Goal: Task Accomplishment & Management: Manage account settings

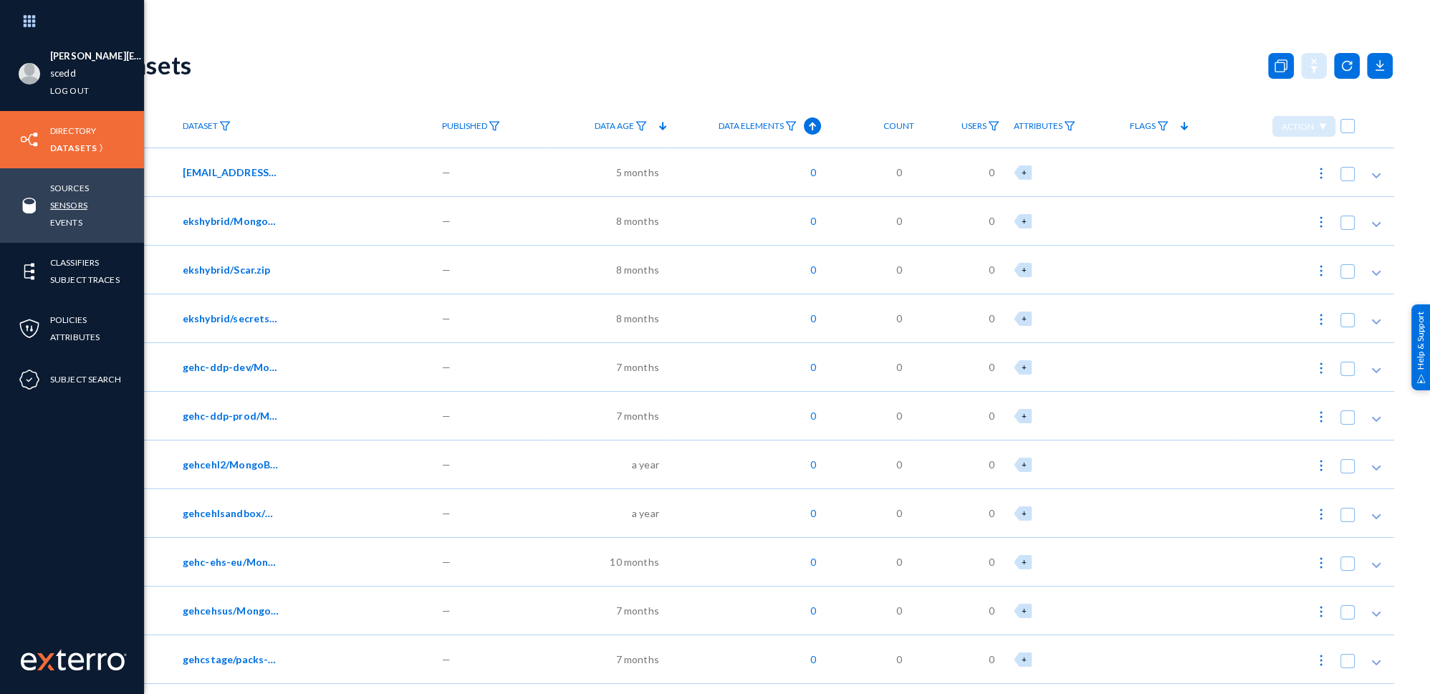
click at [87, 201] on link "Sensors" at bounding box center [68, 205] width 37 height 16
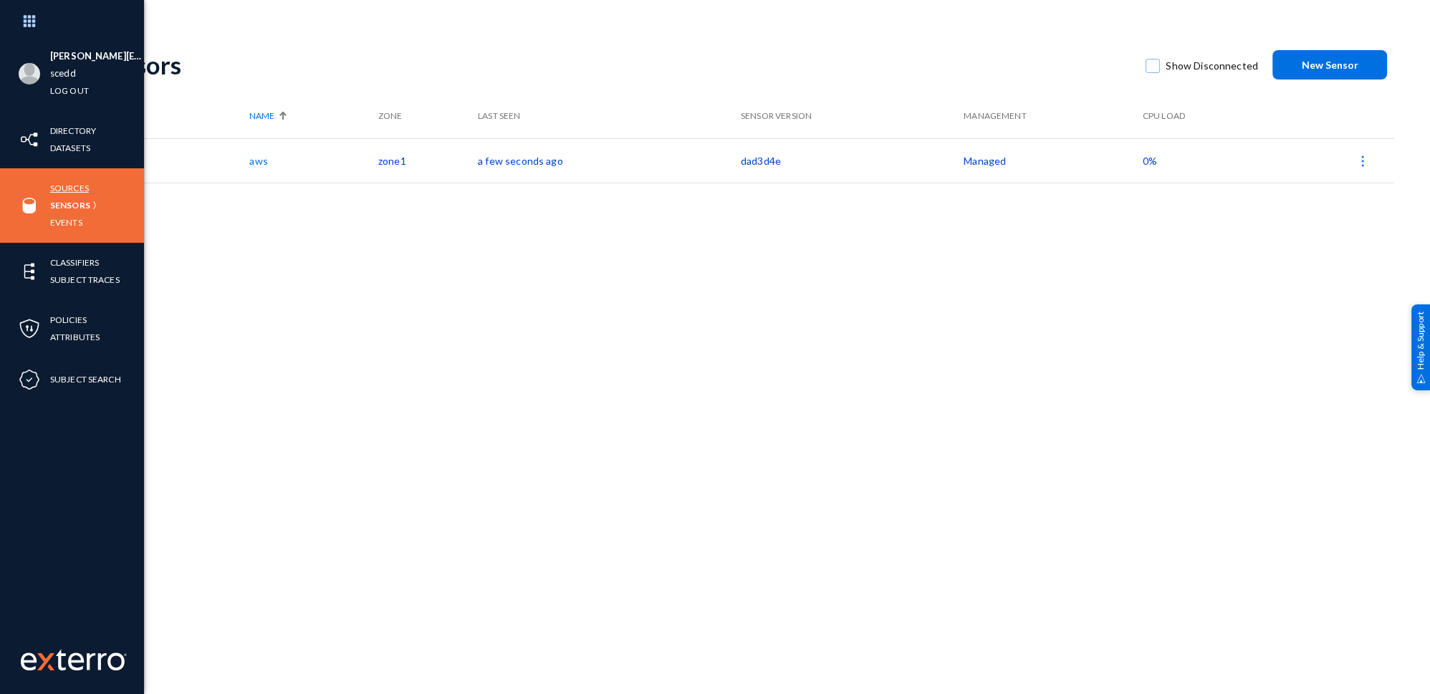
click at [67, 189] on link "Sources" at bounding box center [69, 188] width 39 height 16
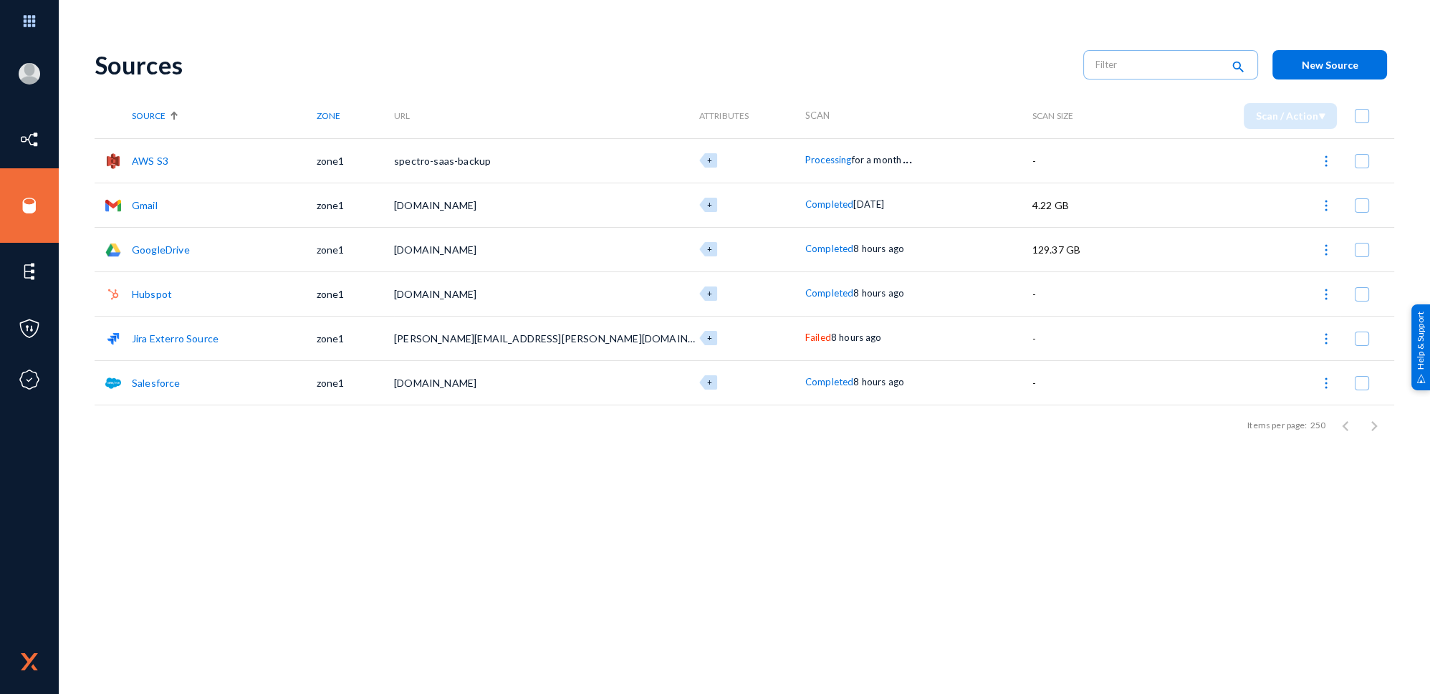
drag, startPoint x: 441, startPoint y: 593, endPoint x: 466, endPoint y: 583, distance: 26.3
click at [441, 593] on div "Sources search New Source Source Zone URL Attributes Scan Scan Size Scan / Acti…" at bounding box center [745, 365] width 1300 height 659
click at [1324, 346] on img at bounding box center [1326, 339] width 14 height 14
checkbox input "true"
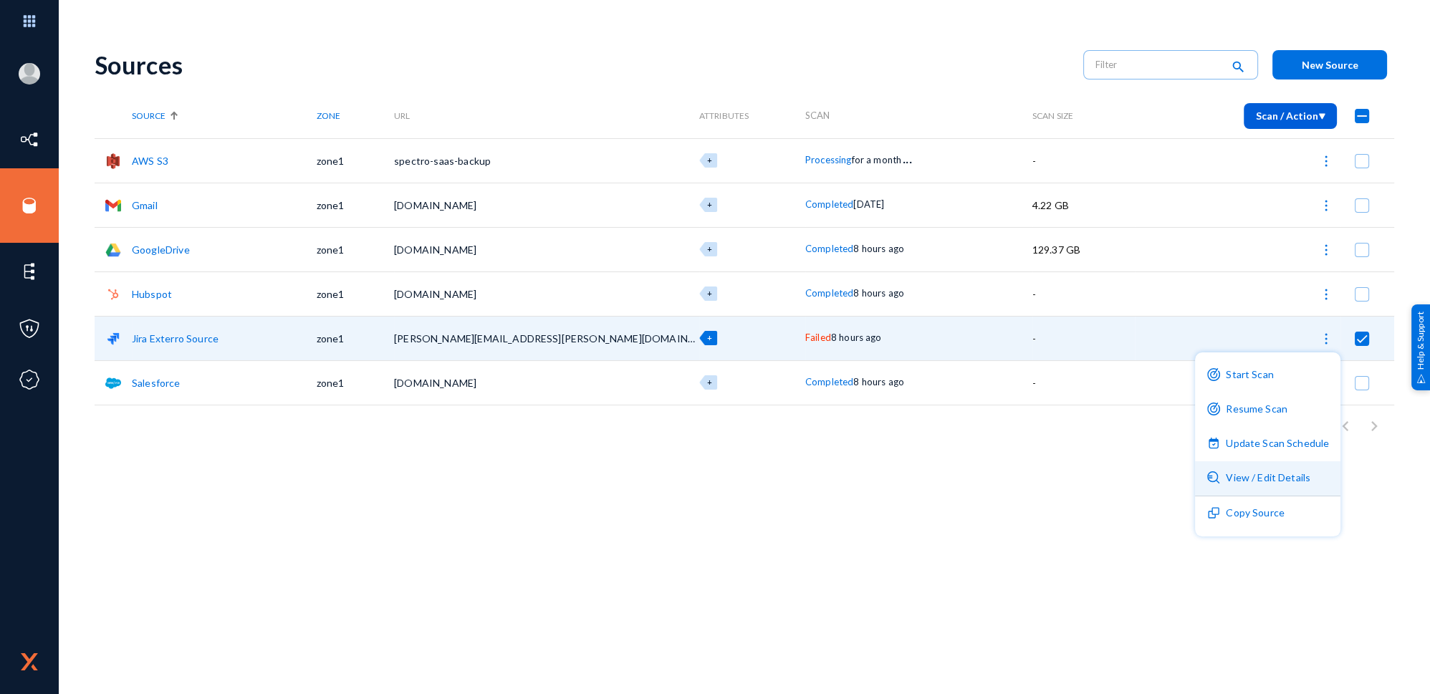
click at [1264, 486] on button "View / Edit Details" at bounding box center [1267, 478] width 145 height 34
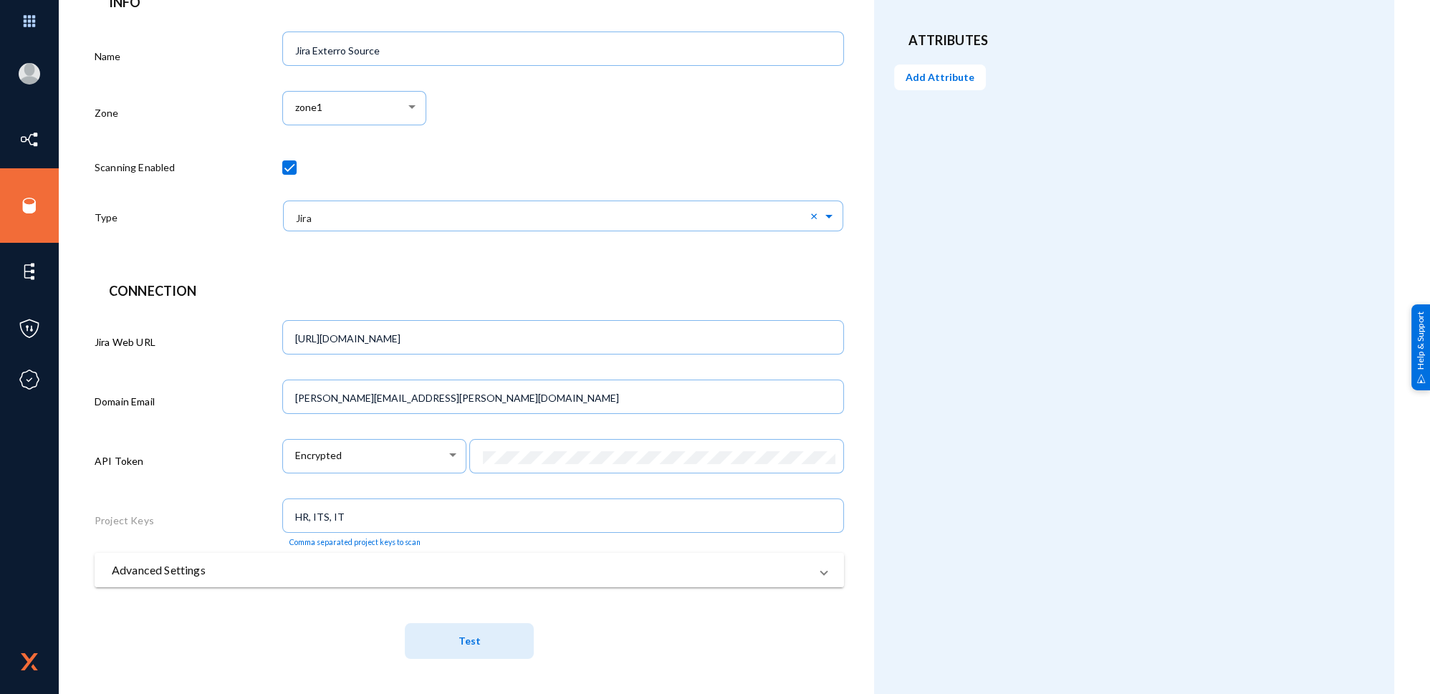
scroll to position [148, 0]
click at [706, 558] on mat-expansion-panel-header "Advanced Settings" at bounding box center [470, 569] width 750 height 34
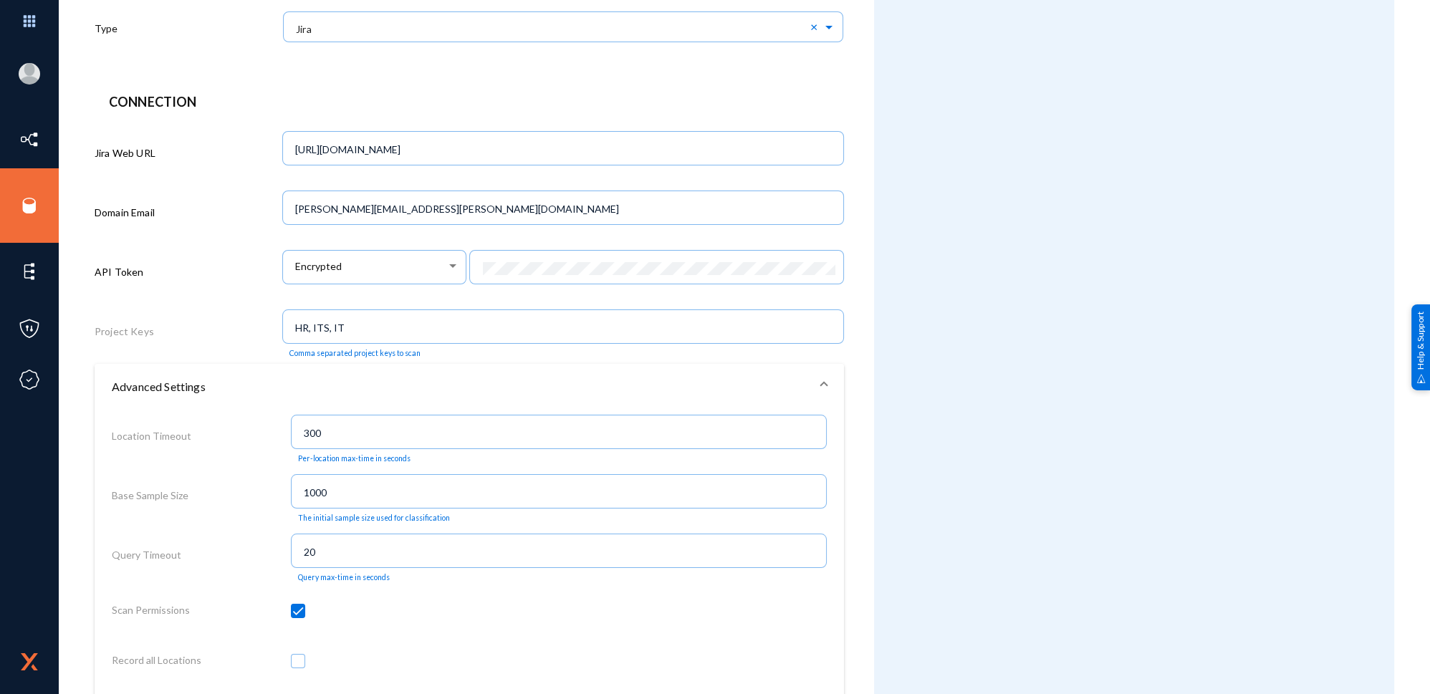
scroll to position [213, 0]
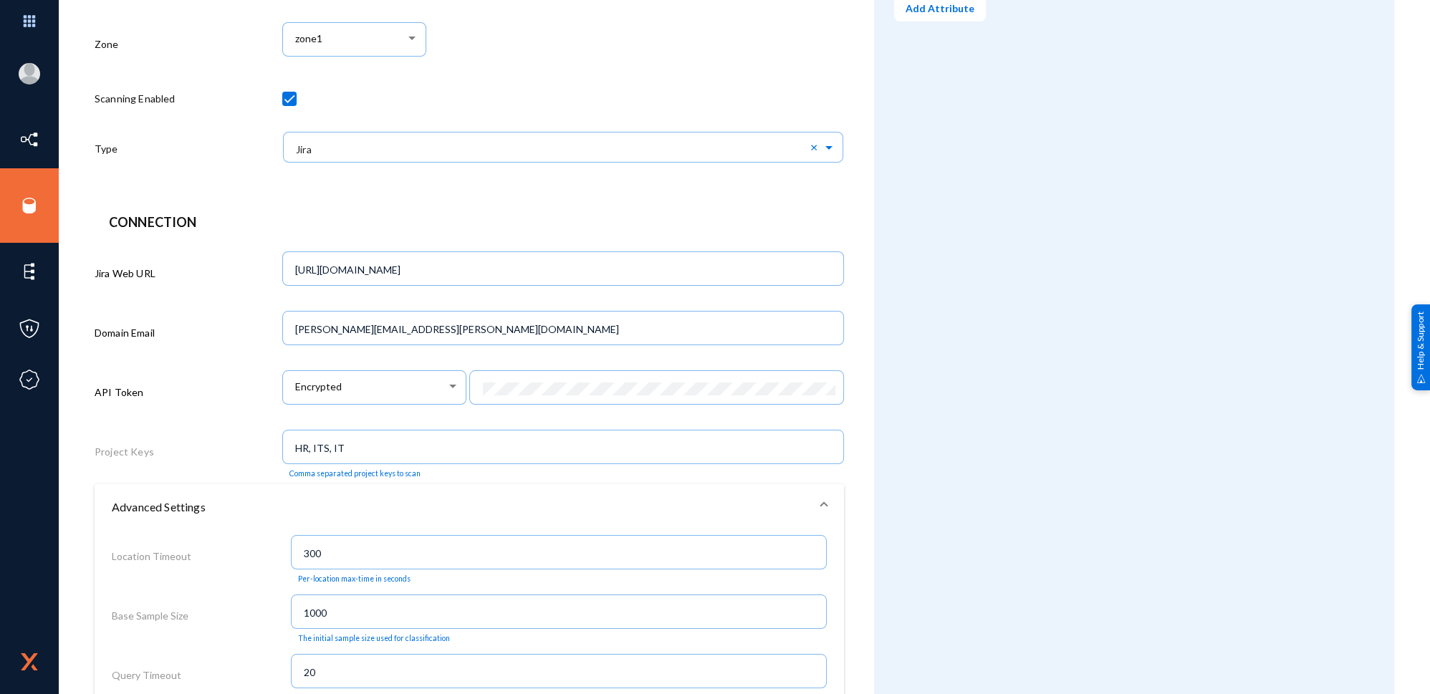
click at [826, 507] on mat-expansion-panel-header "Advanced Settings" at bounding box center [470, 507] width 750 height 46
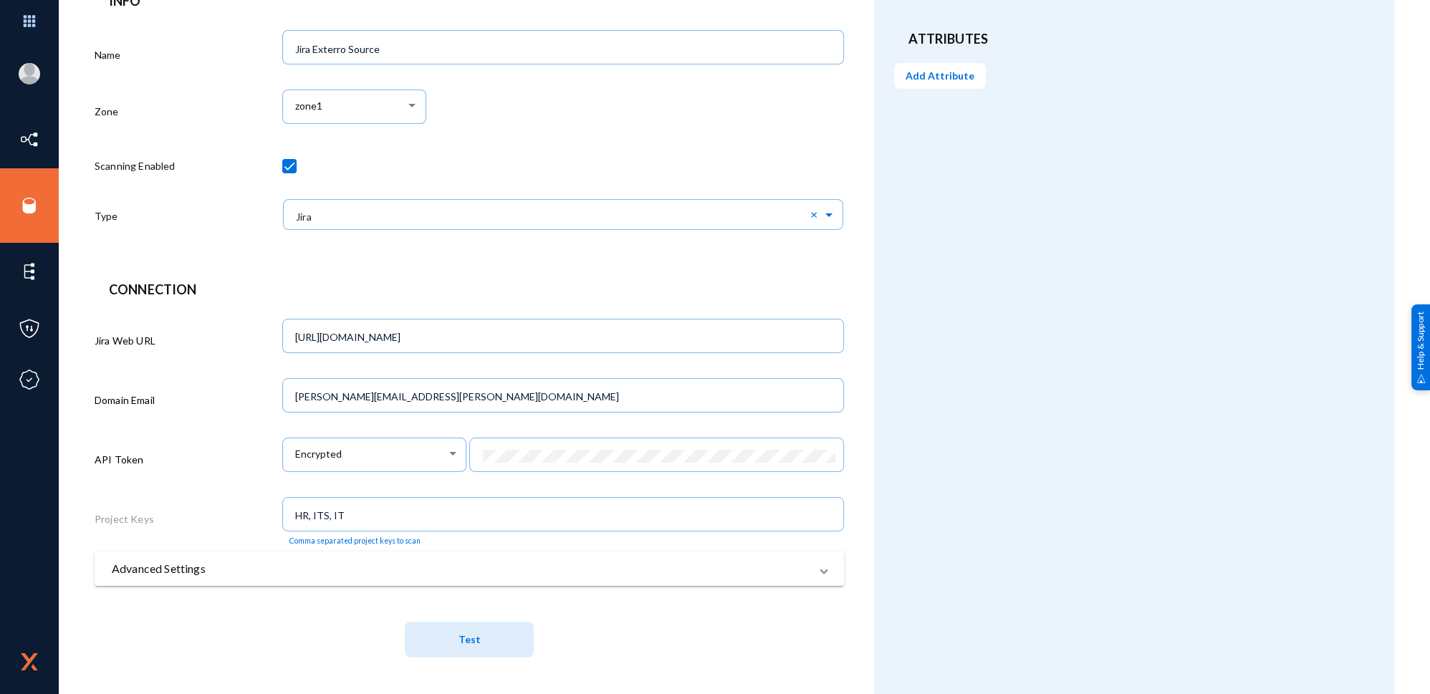
scroll to position [148, 0]
